Goal: Task Accomplishment & Management: Use online tool/utility

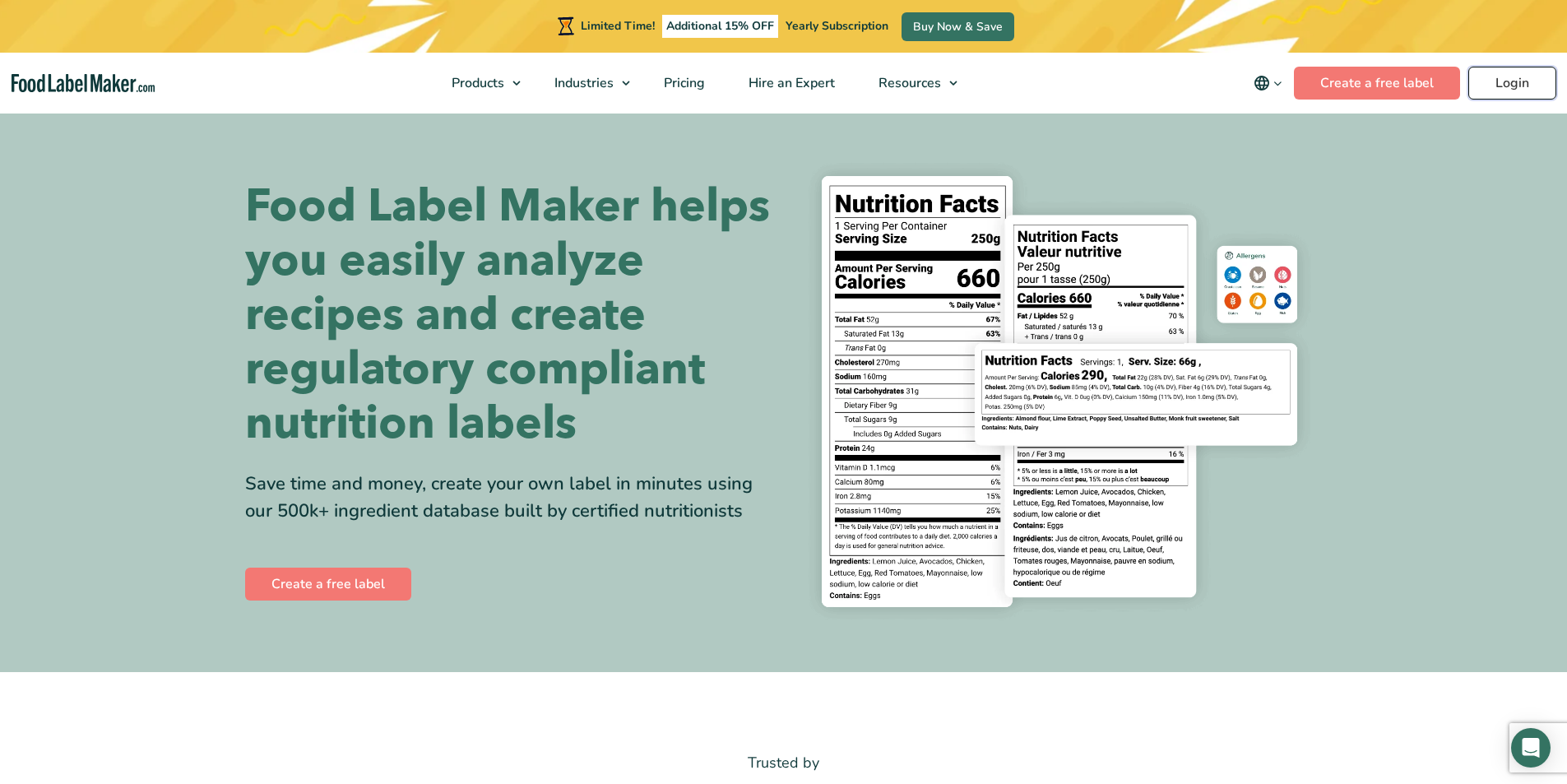
click at [1524, 77] on link "Login" at bounding box center [1512, 83] width 88 height 33
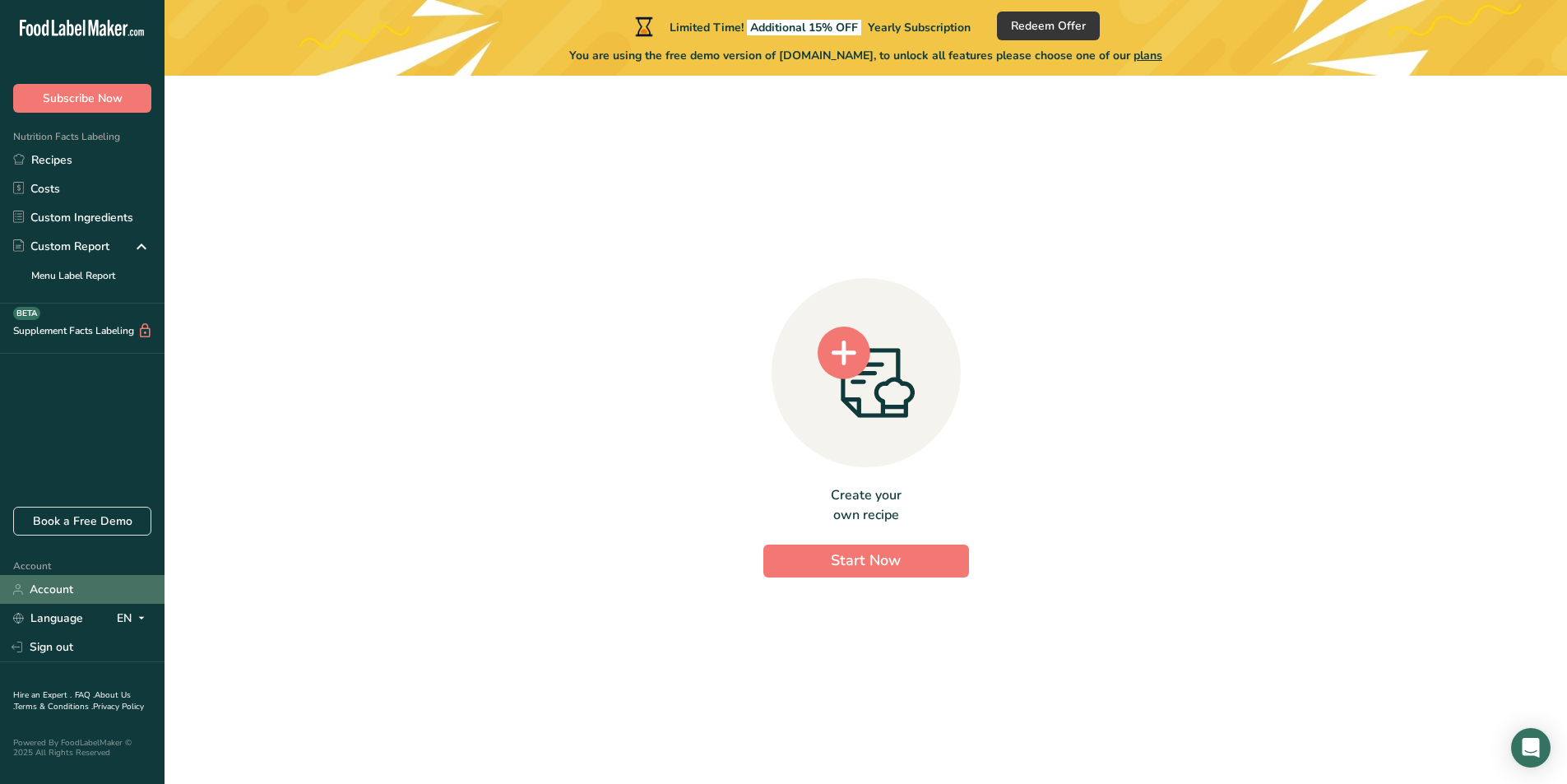
click at [51, 580] on link "Account" at bounding box center [82, 589] width 165 height 29
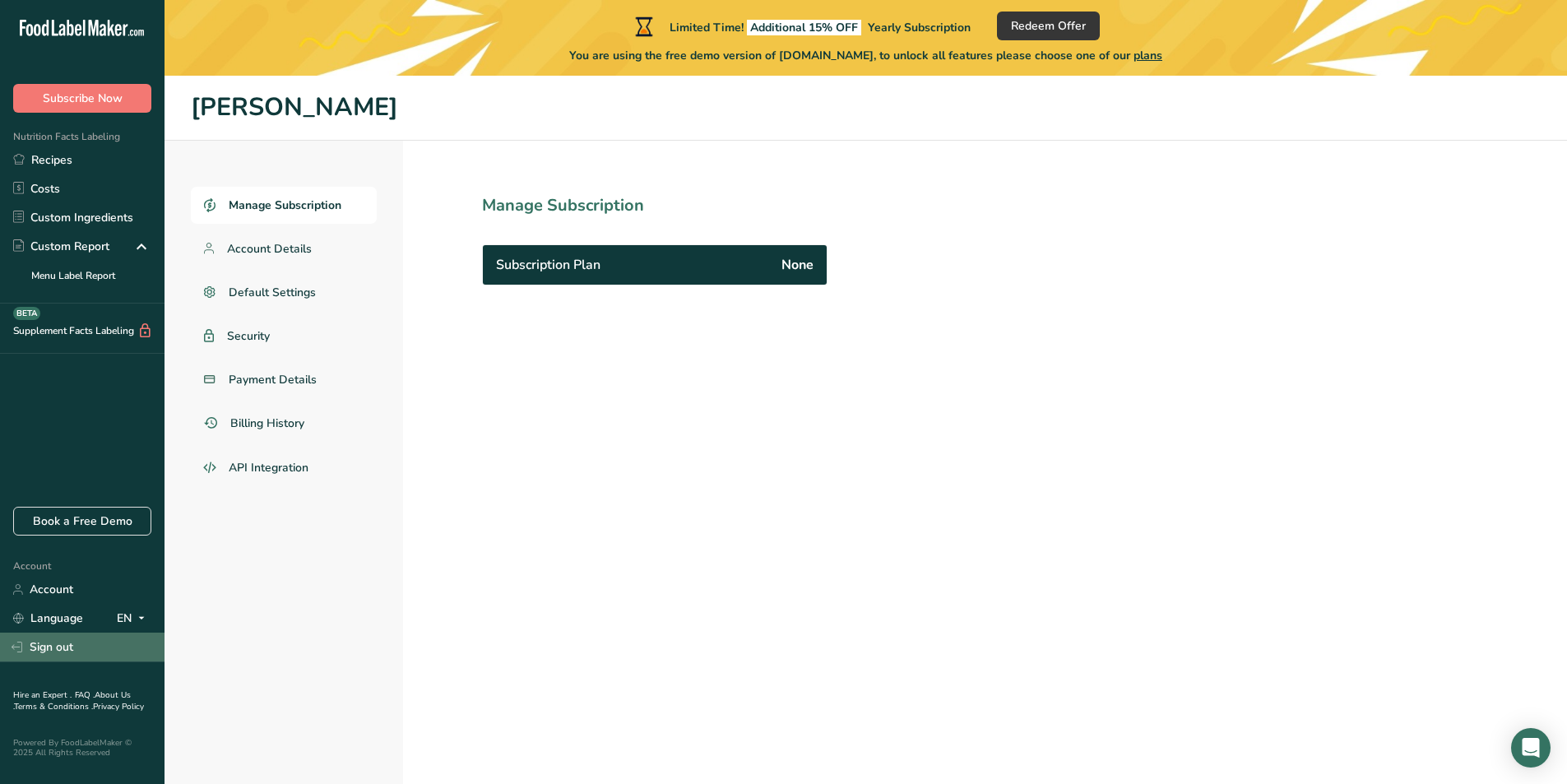
click at [59, 639] on link "Sign out" at bounding box center [82, 647] width 165 height 29
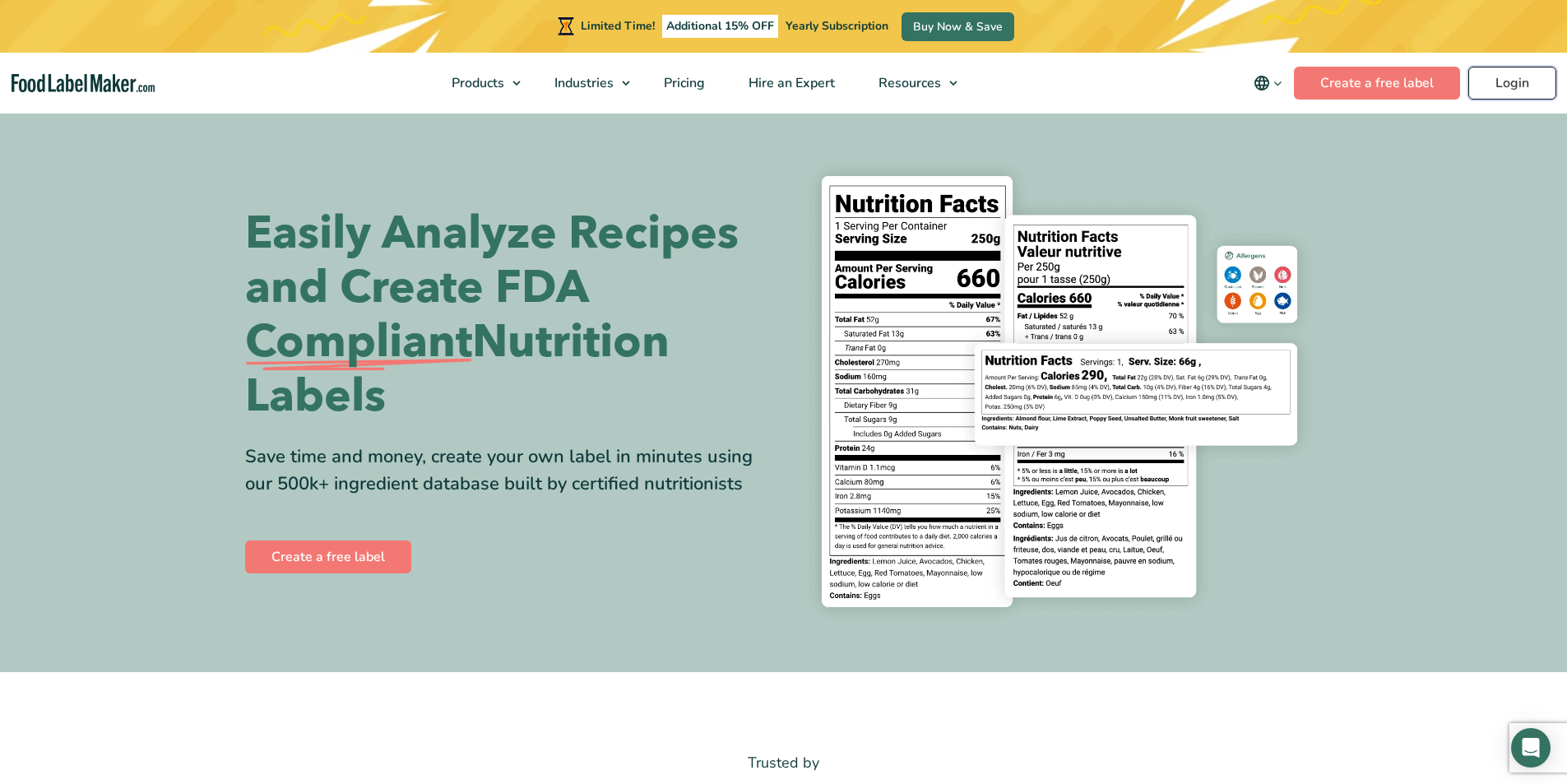
click at [1510, 81] on link "Login" at bounding box center [1512, 83] width 88 height 33
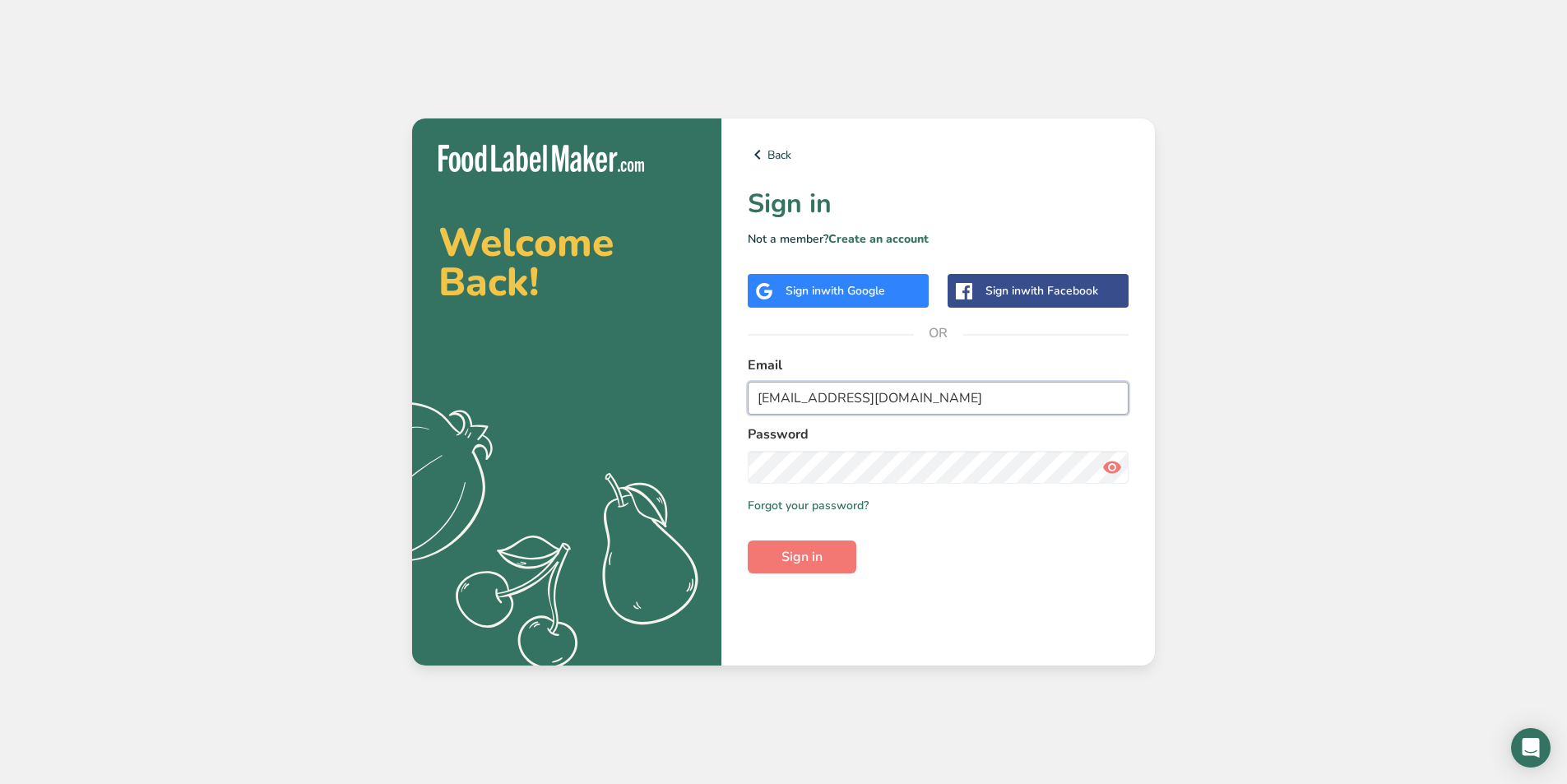
click at [911, 396] on input "gladysr@kmt-produce.com" at bounding box center [939, 398] width 381 height 33
click at [994, 409] on input "gladysr@kmt-produce.com" at bounding box center [939, 398] width 381 height 33
drag, startPoint x: 799, startPoint y: 391, endPoint x: 810, endPoint y: 395, distance: 11.7
click at [802, 391] on input "gladysr@kmt-produce.com" at bounding box center [939, 398] width 381 height 33
click at [801, 398] on input "gladysr@kmt-produce.com" at bounding box center [939, 398] width 381 height 33
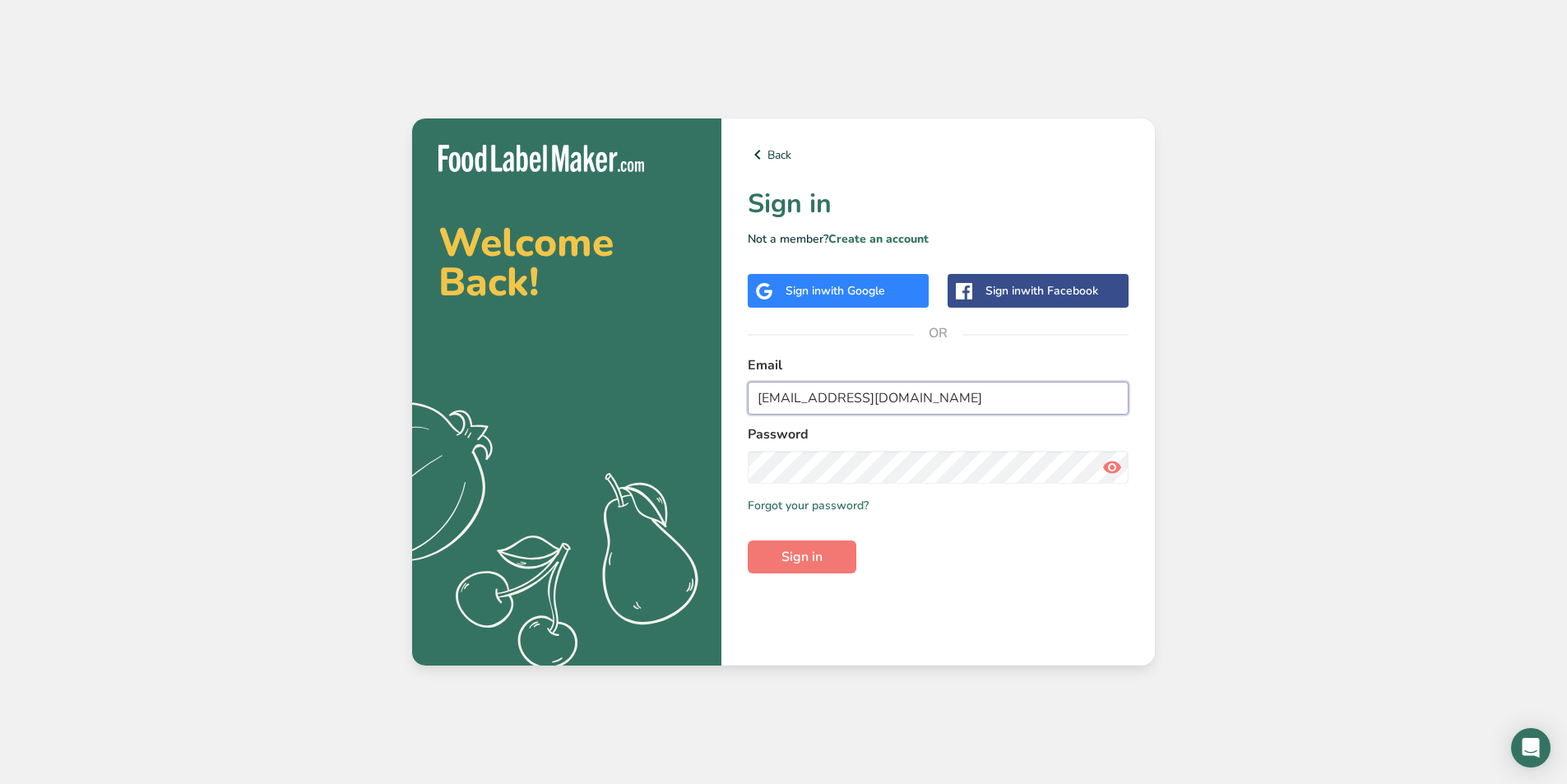
type input "BryanP@kmt-produce.com"
click at [790, 555] on span "Sign in" at bounding box center [802, 557] width 41 height 20
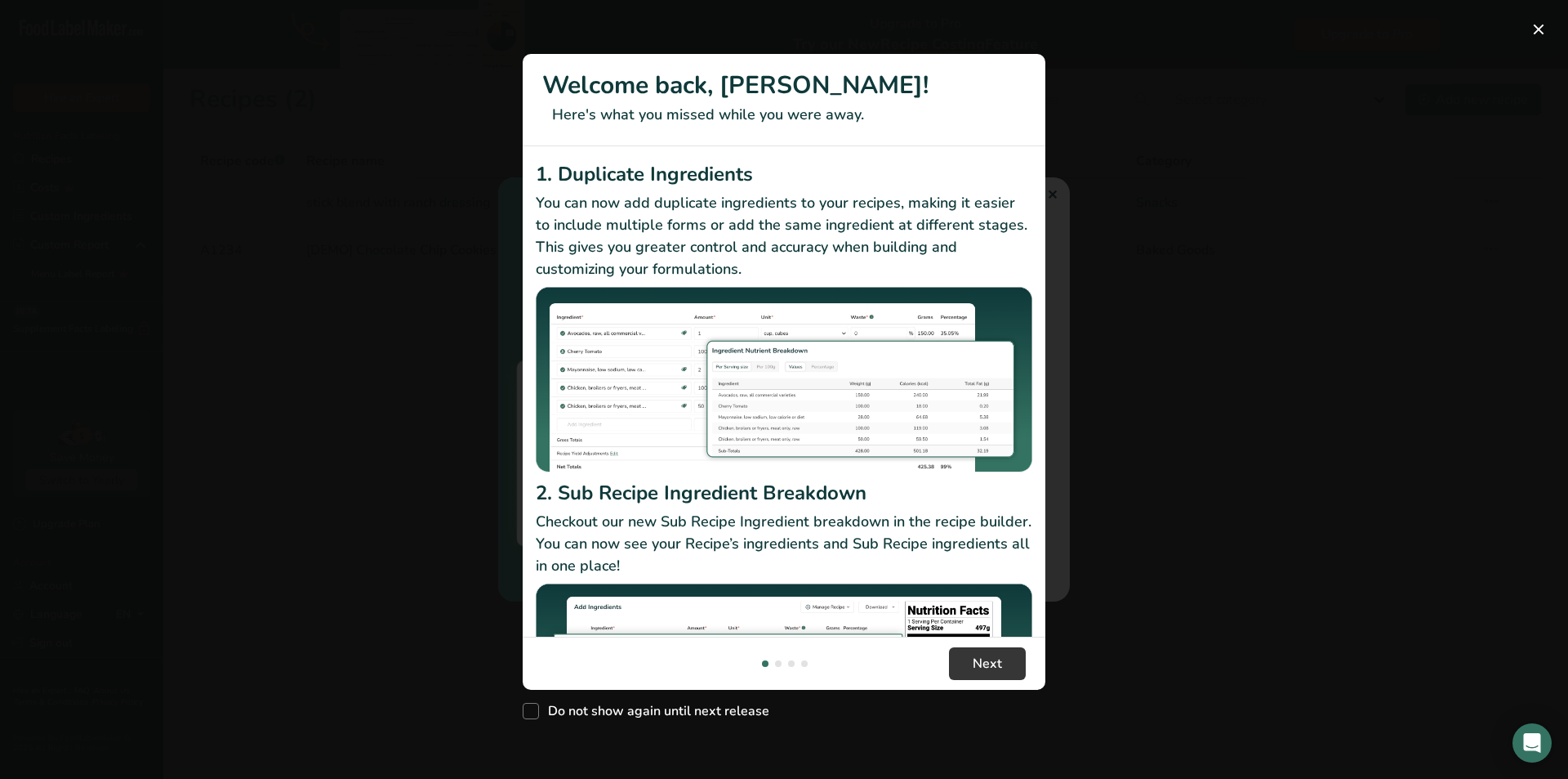
scroll to position [141, 0]
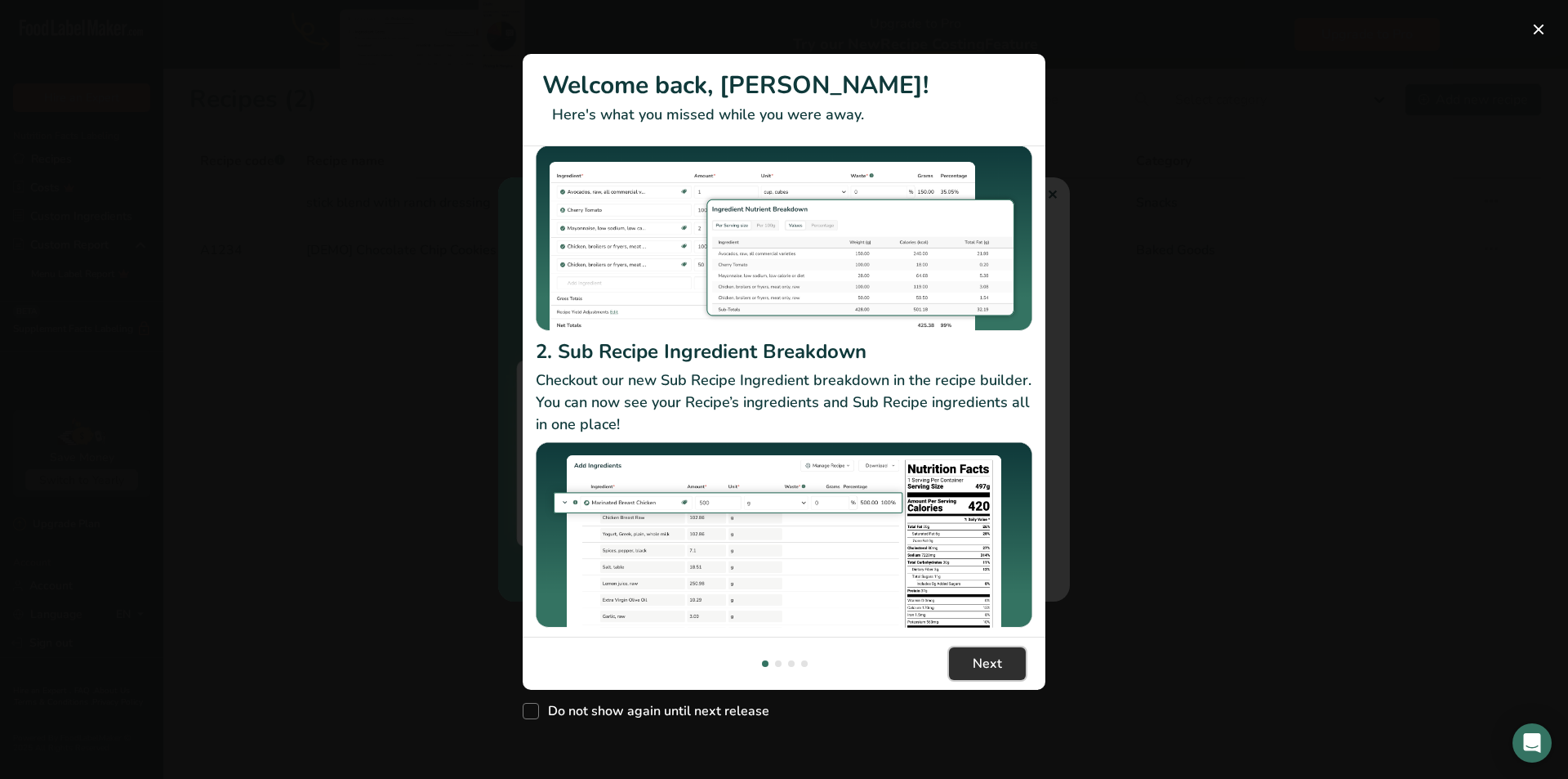
click at [972, 652] on button "Next" at bounding box center [987, 664] width 77 height 33
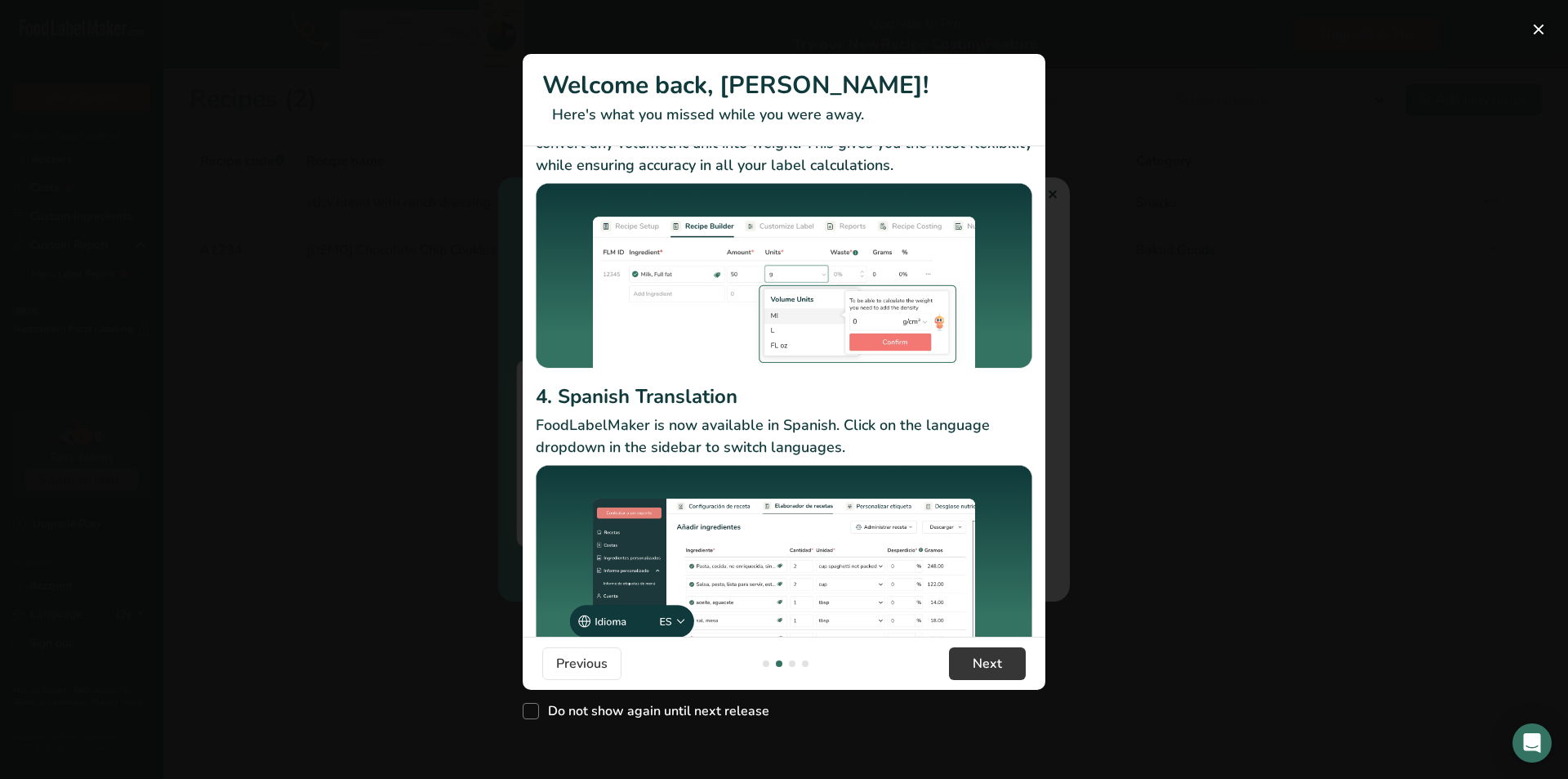
scroll to position [105, 0]
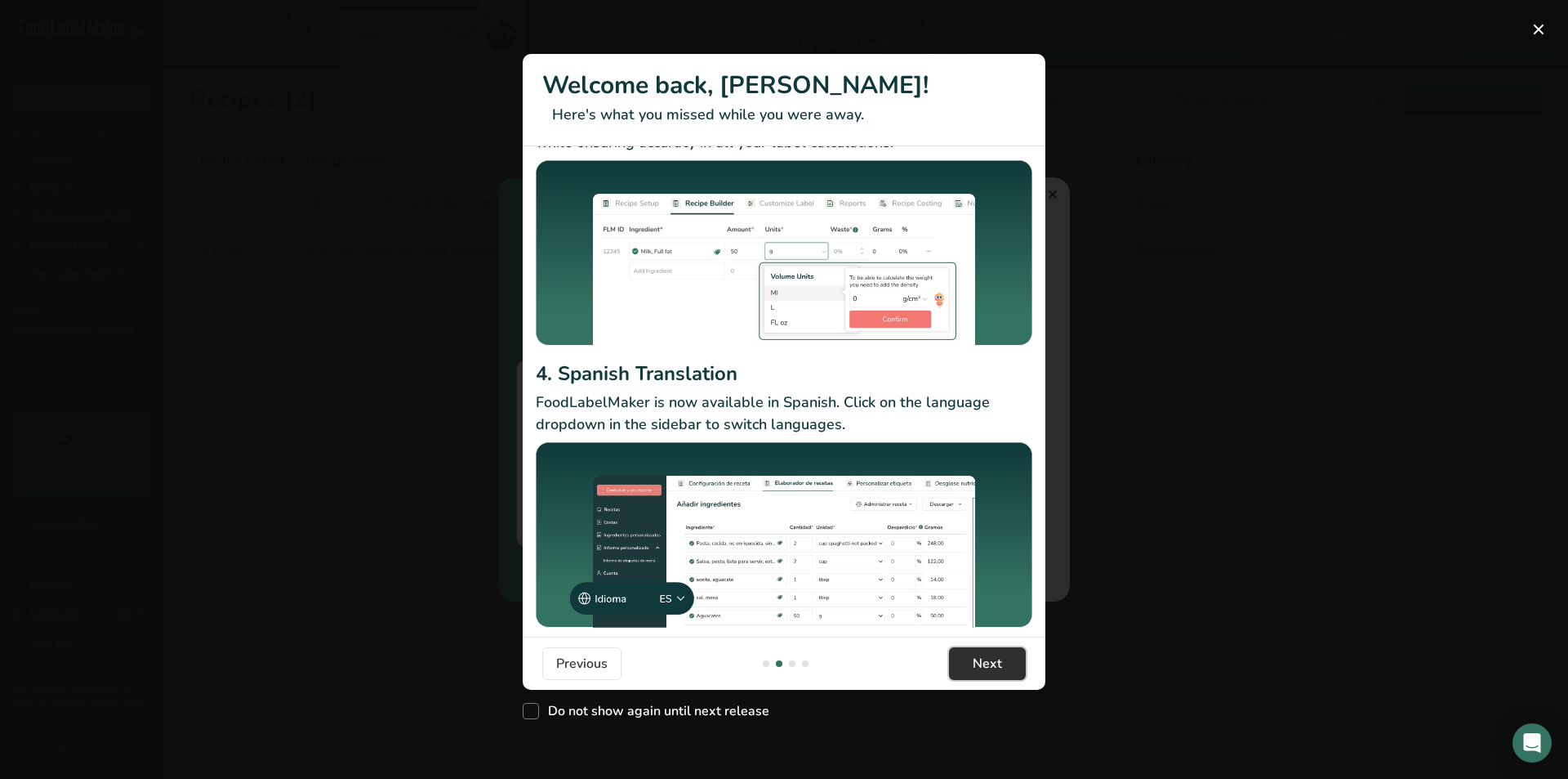
click at [962, 653] on button "Next" at bounding box center [987, 664] width 77 height 33
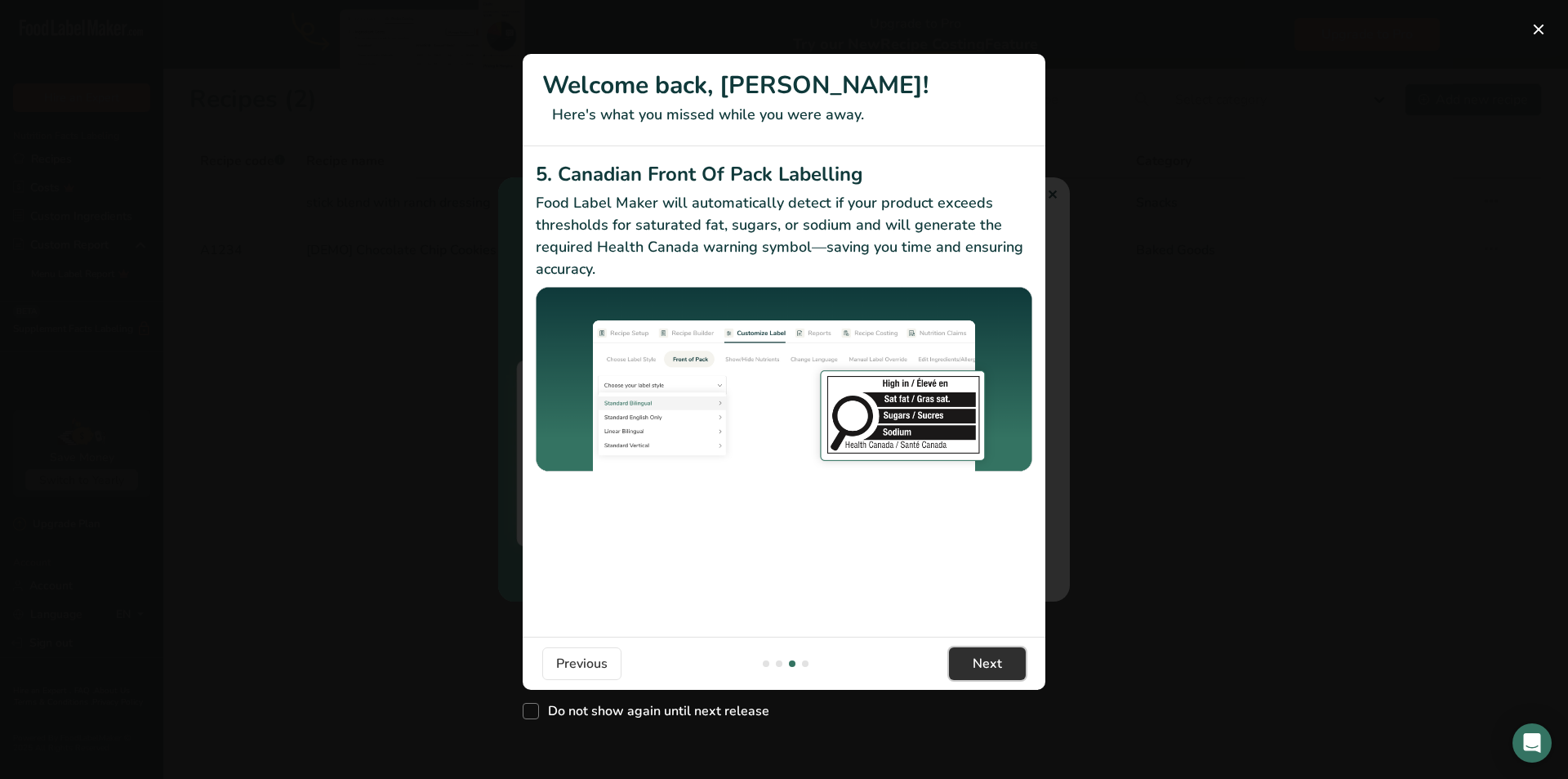
click at [972, 654] on button "Next" at bounding box center [987, 664] width 77 height 33
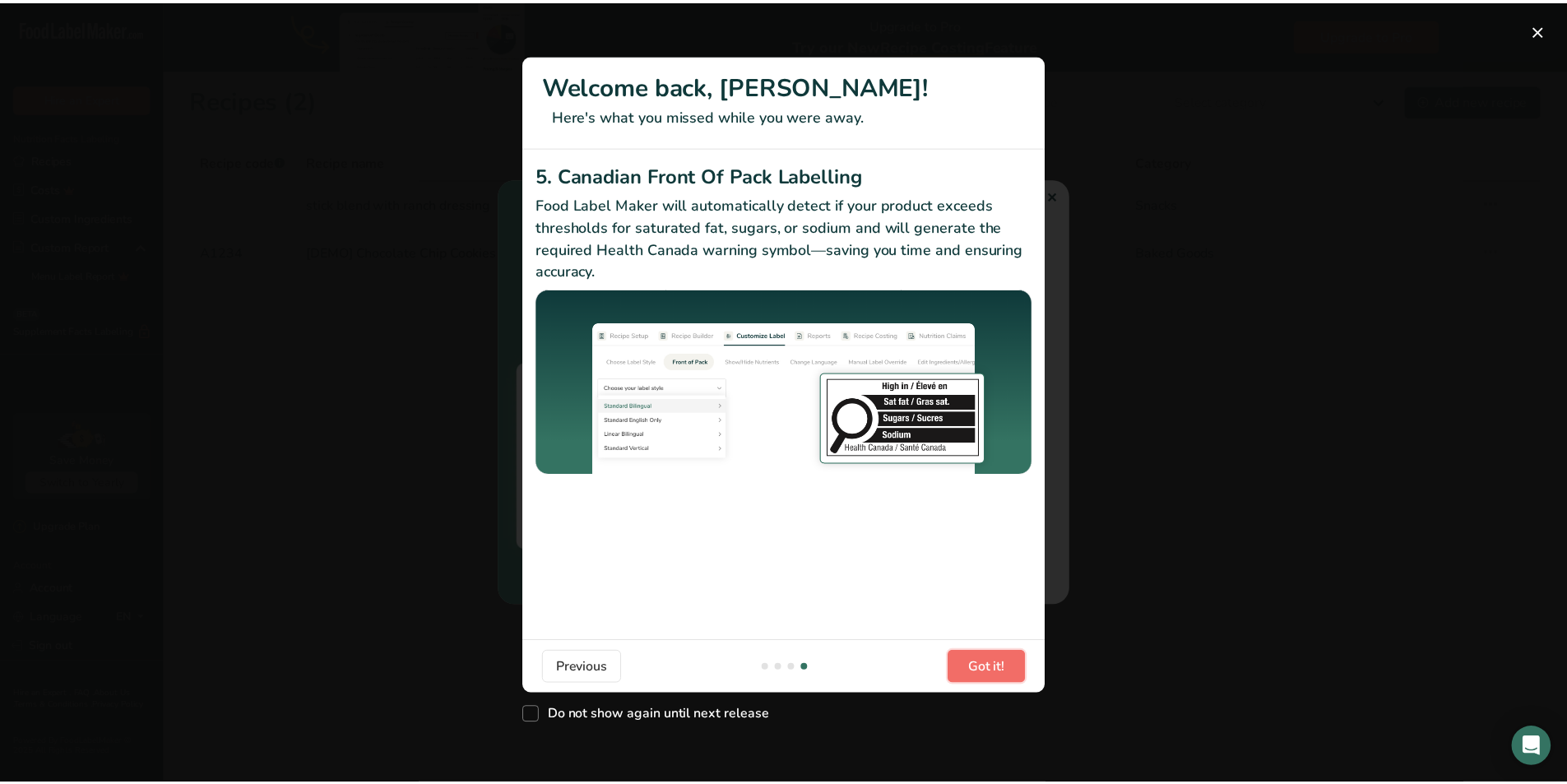
scroll to position [0, 1580]
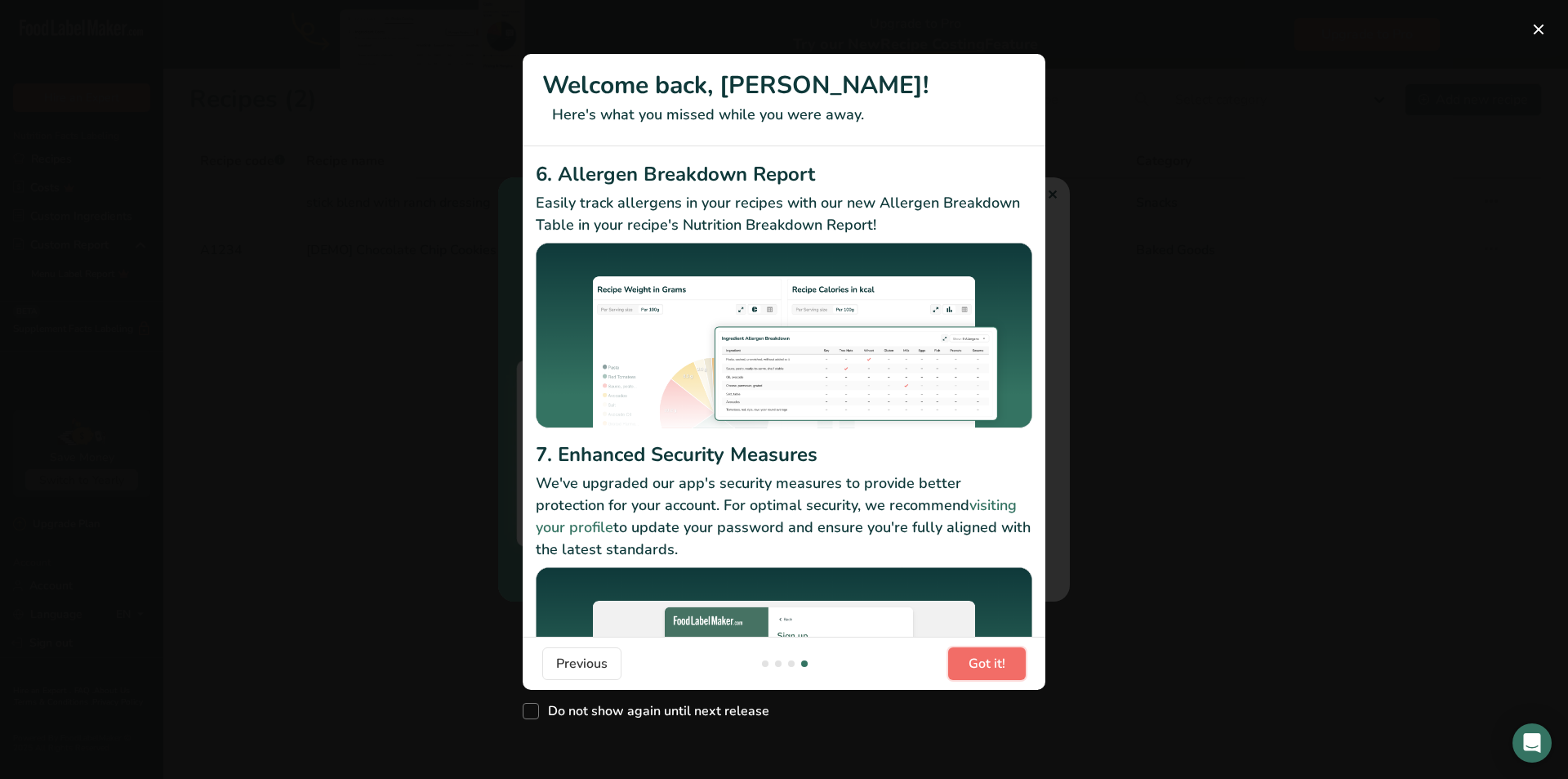
click at [972, 654] on span "Got it!" at bounding box center [987, 664] width 37 height 19
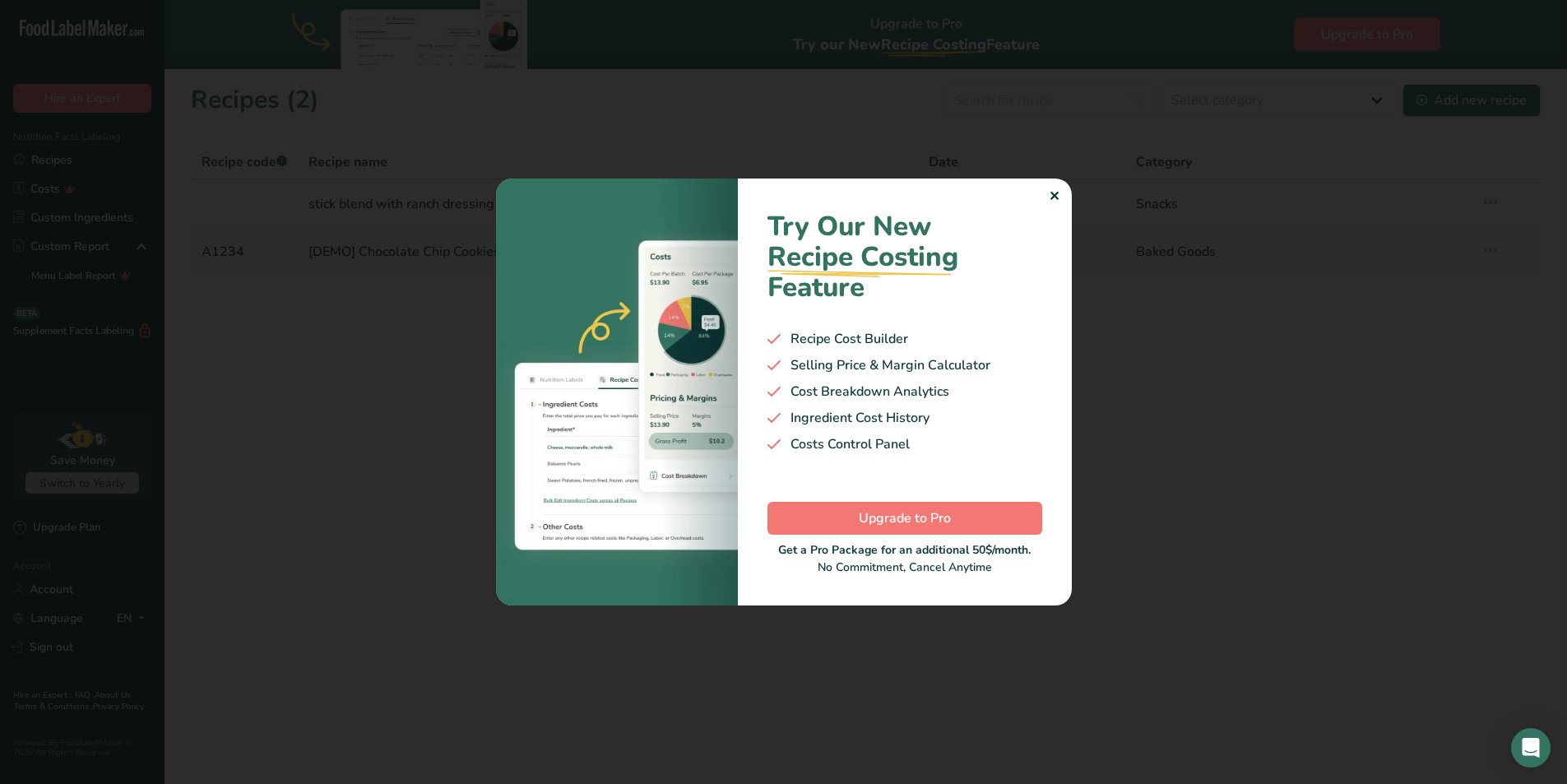
click at [1052, 194] on div "✕" at bounding box center [1054, 196] width 11 height 20
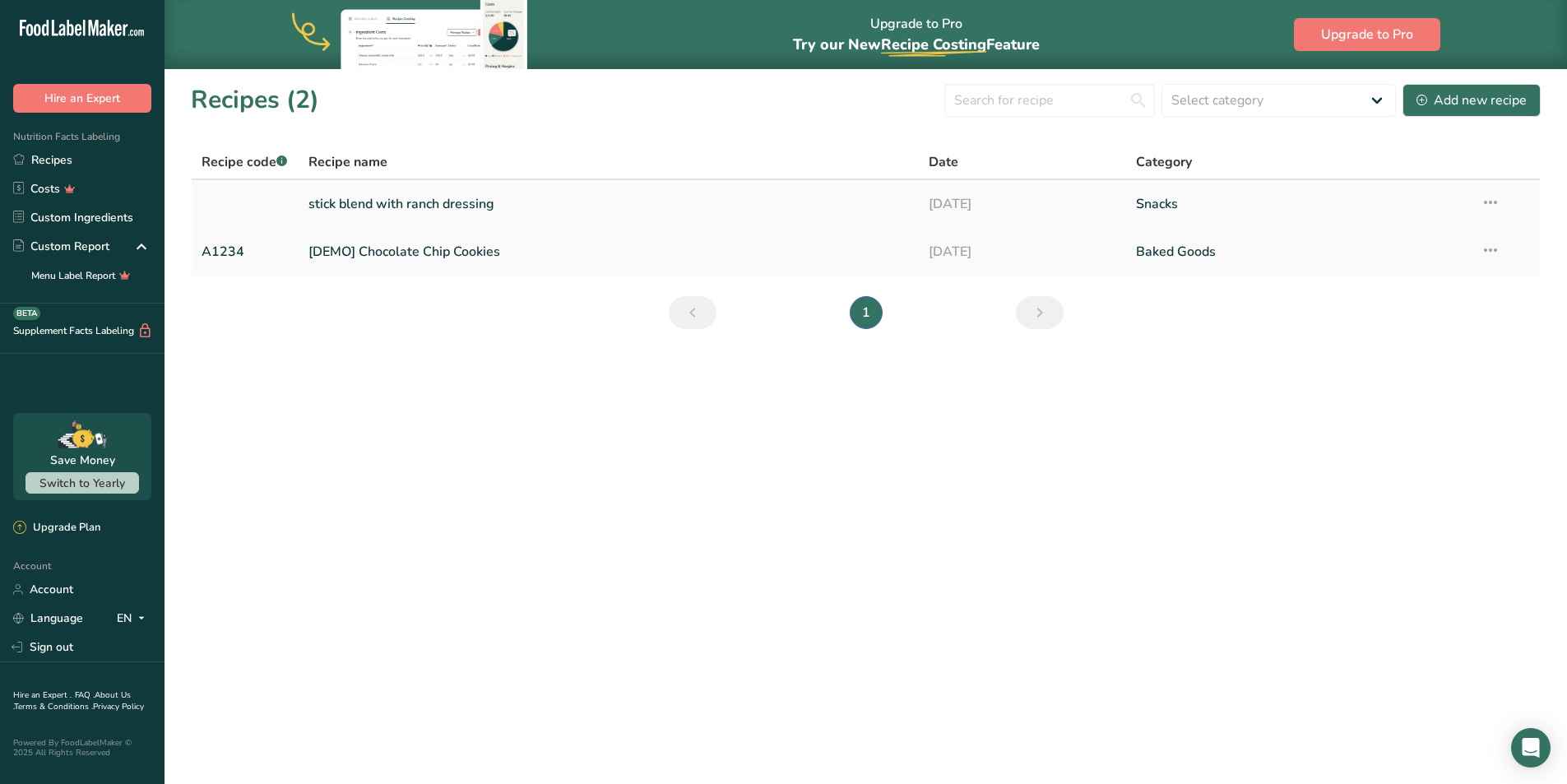
click at [464, 200] on link "stick blend with ranch dressing" at bounding box center [609, 203] width 601 height 34
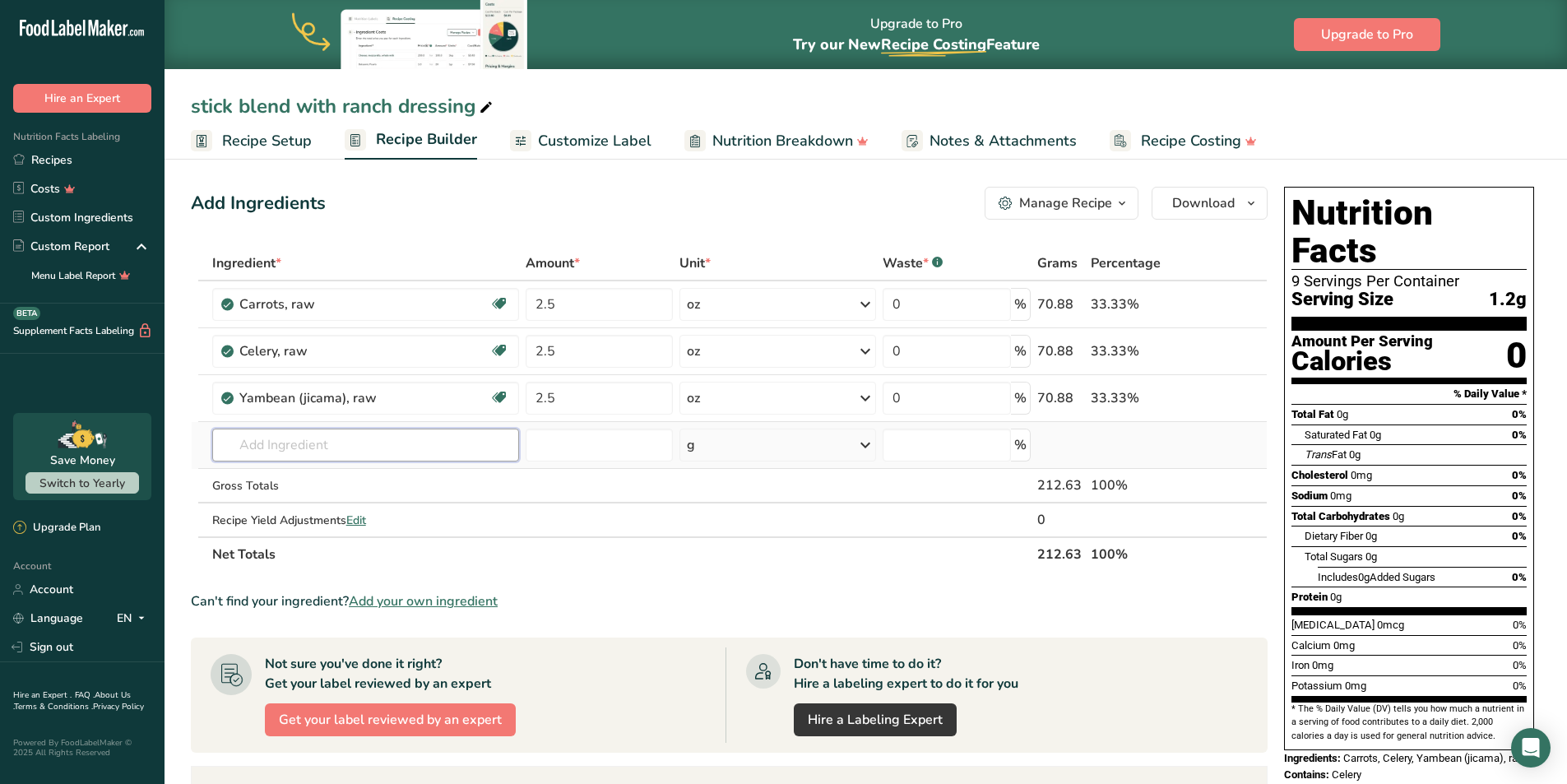
click at [328, 433] on input "text" at bounding box center [366, 445] width 307 height 33
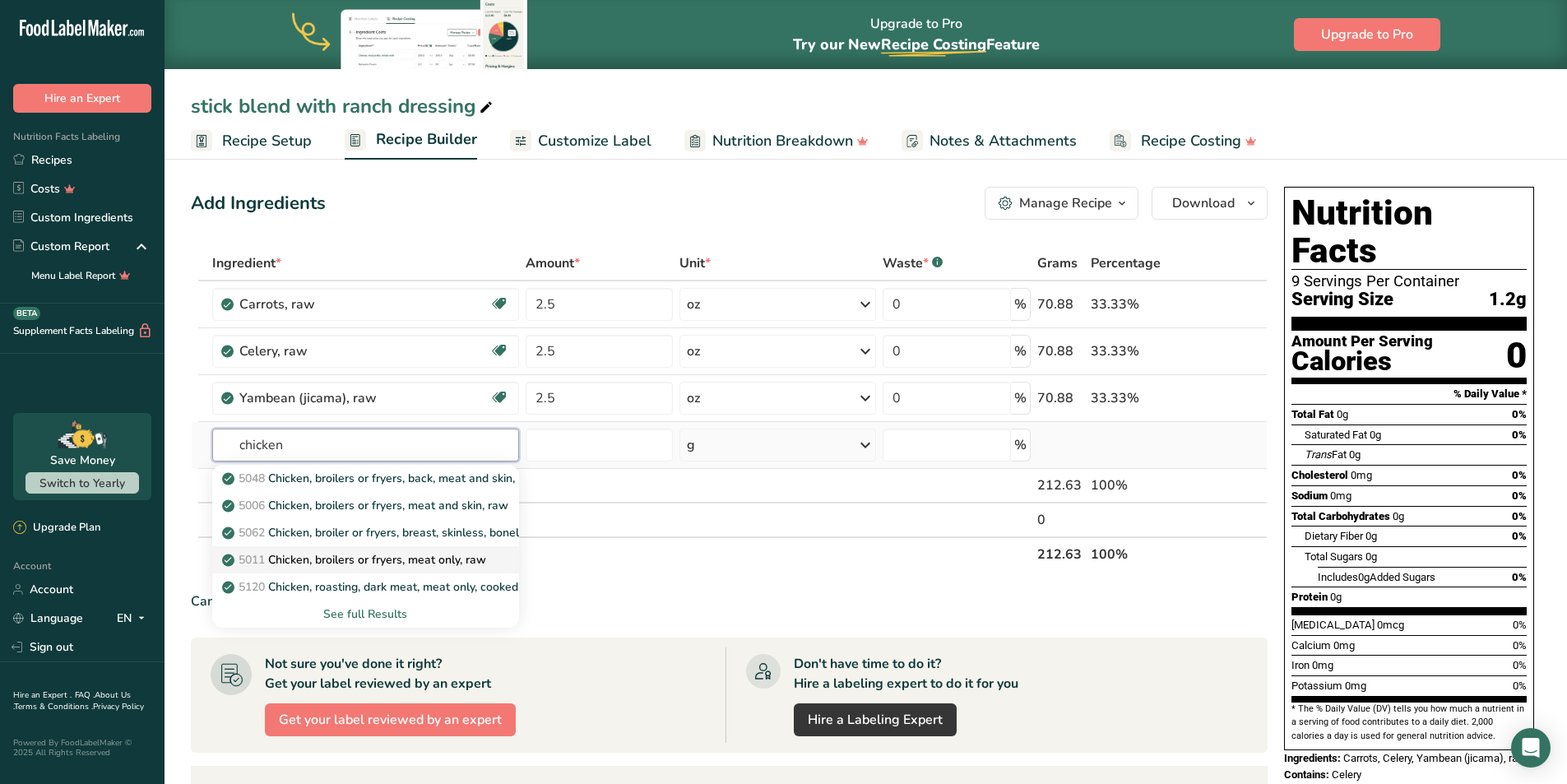
type input "chicken"
click at [337, 550] on link "5011 Chicken, broilers or fryers, meat only, raw" at bounding box center [366, 560] width 307 height 27
type input "Chicken, broilers or fryers, meat only, raw"
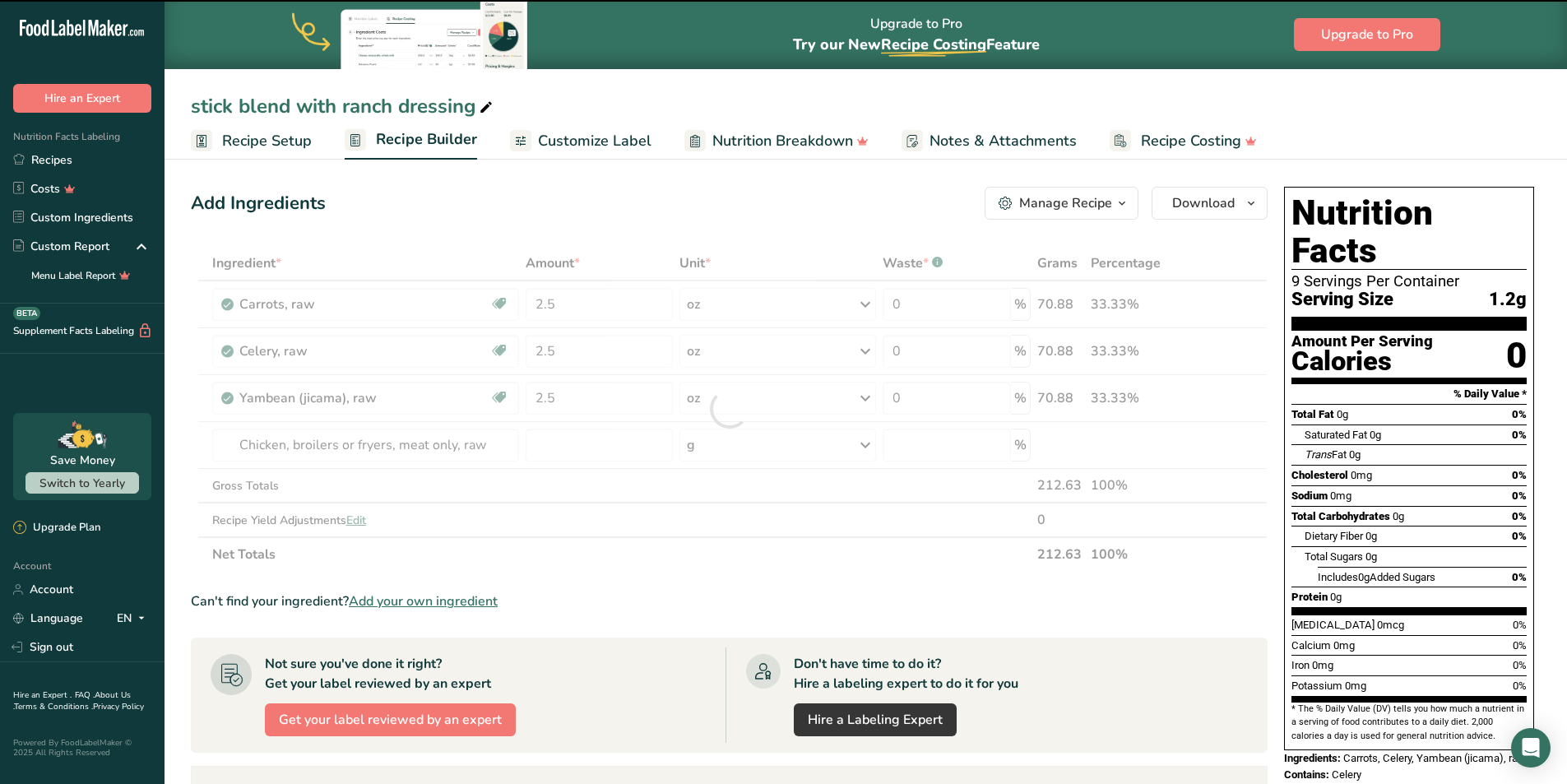
type input "0"
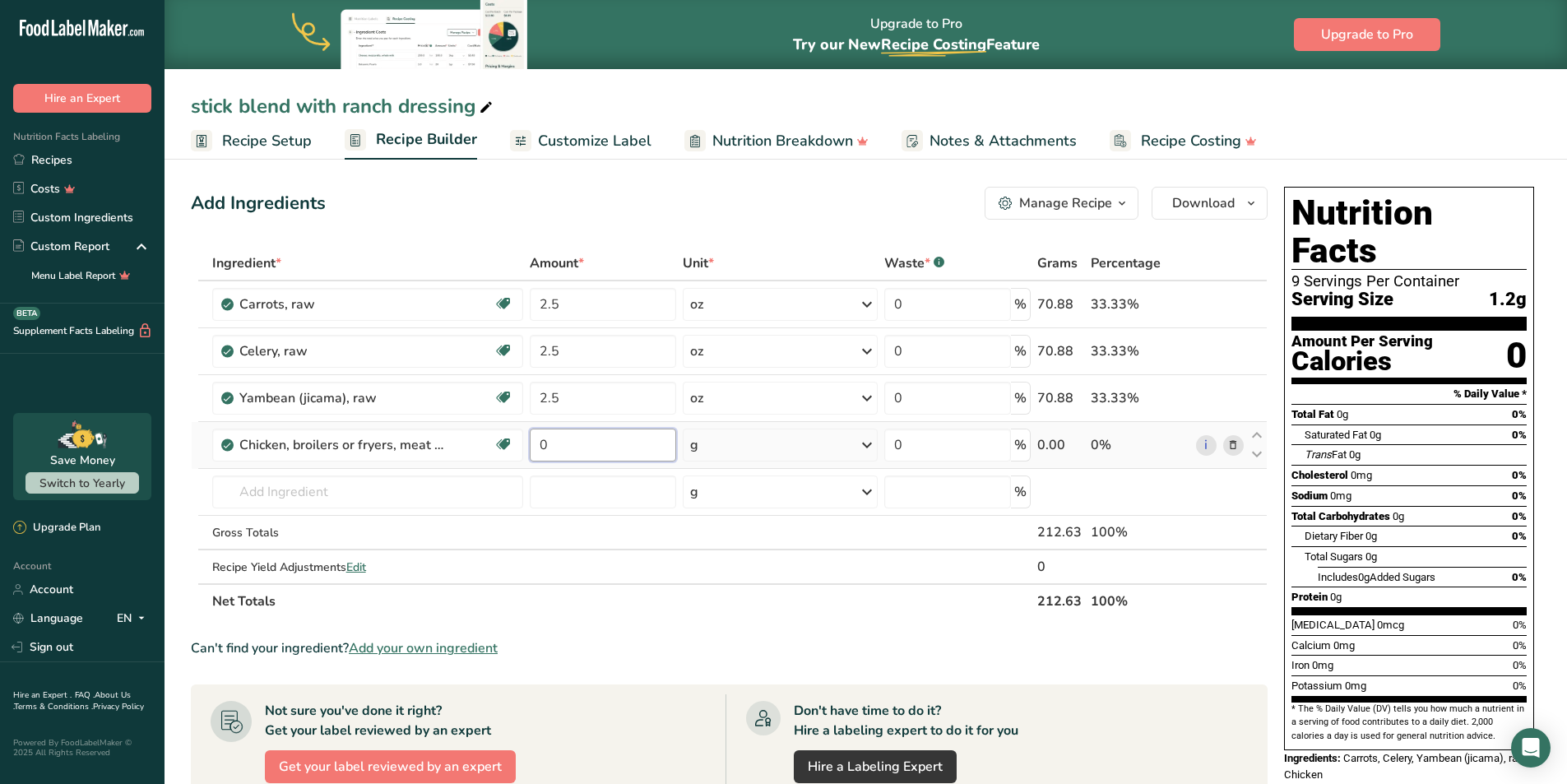
click at [610, 446] on input "0" at bounding box center [603, 445] width 146 height 33
type input "5"
click at [1031, 486] on div "Ingredient * Amount * Unit * Waste * .a-a{fill:#347362;}.b-a{fill:#fff;} Grams …" at bounding box center [730, 432] width 1077 height 372
click at [943, 439] on input "0" at bounding box center [948, 445] width 128 height 33
type input "5"
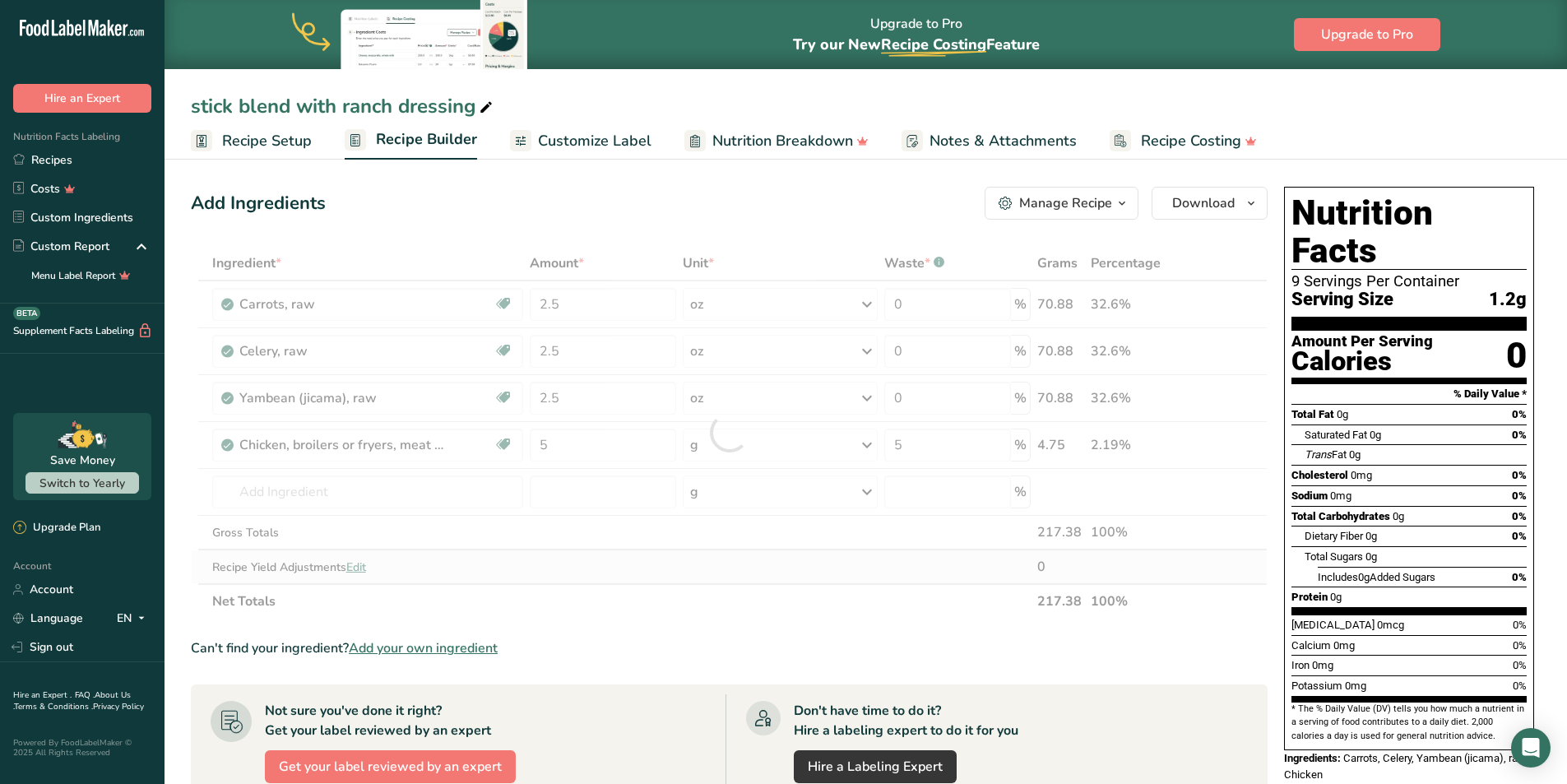
click at [1229, 575] on div "Ingredient * Amount * Unit * Waste * .a-a{fill:#347362;}.b-a{fill:#fff;} Grams …" at bounding box center [730, 432] width 1077 height 372
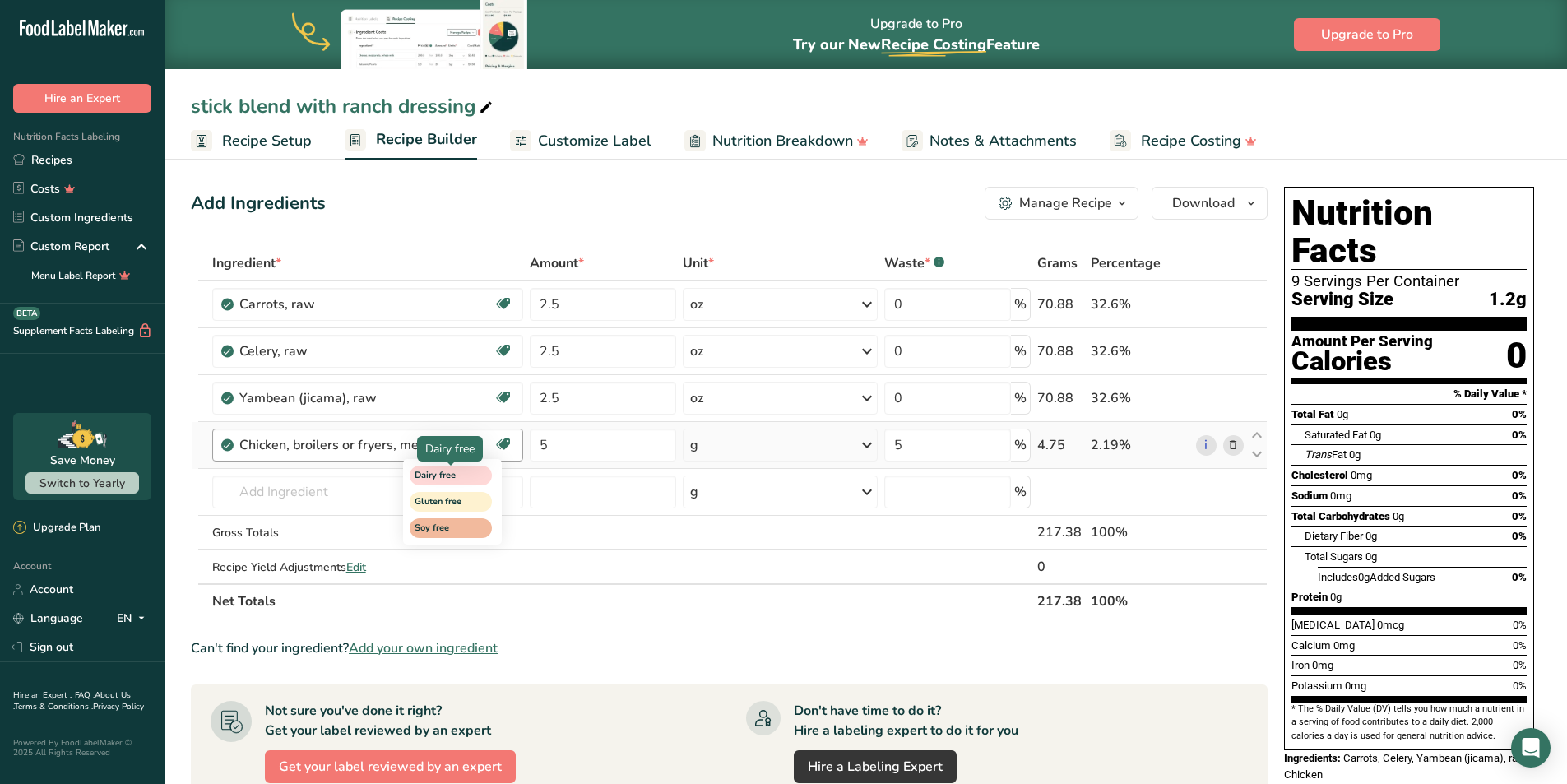
click at [462, 470] on span "Dairy free" at bounding box center [443, 476] width 58 height 14
click at [449, 474] on span "Dairy free" at bounding box center [443, 476] width 58 height 14
click at [451, 500] on span "Gluten free" at bounding box center [443, 502] width 58 height 14
click at [455, 521] on div at bounding box center [451, 518] width 8 height 8
click at [1229, 446] on icon at bounding box center [1233, 446] width 12 height 18
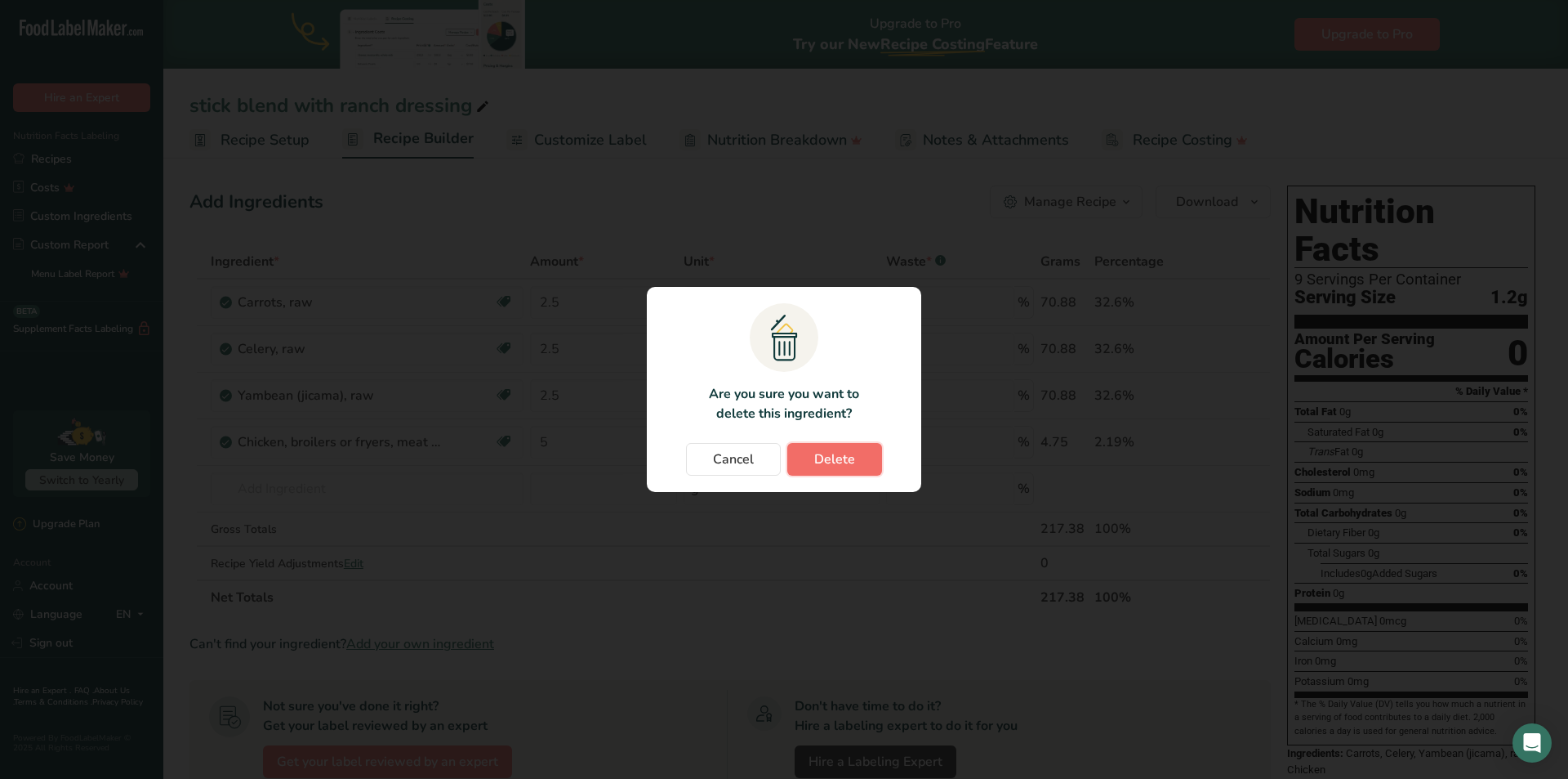
click at [801, 446] on button "Delete" at bounding box center [835, 459] width 95 height 33
